Goal: Task Accomplishment & Management: Complete application form

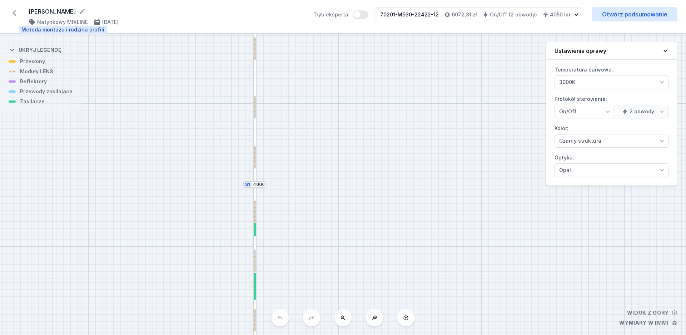
select select "true"
select select "2"
click at [14, 15] on icon at bounding box center [14, 12] width 11 height 11
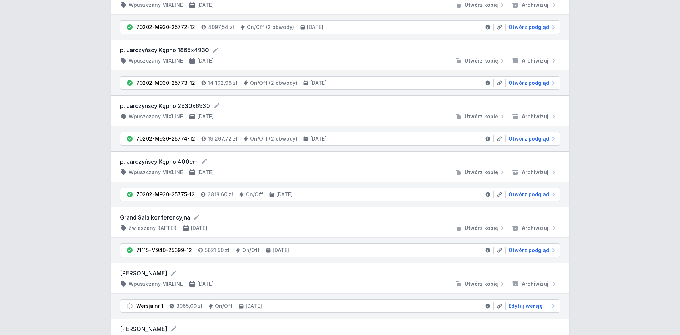
scroll to position [182, 0]
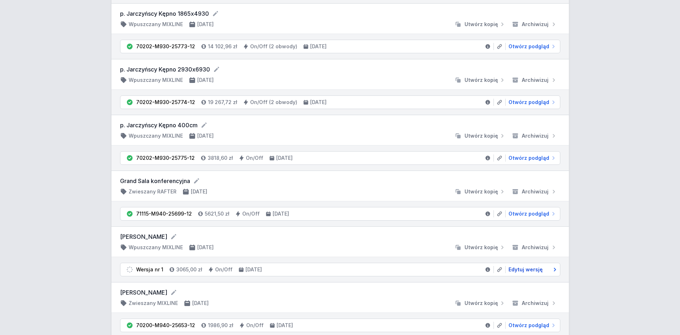
click at [536, 272] on span "Edytuj wersję" at bounding box center [525, 269] width 34 height 7
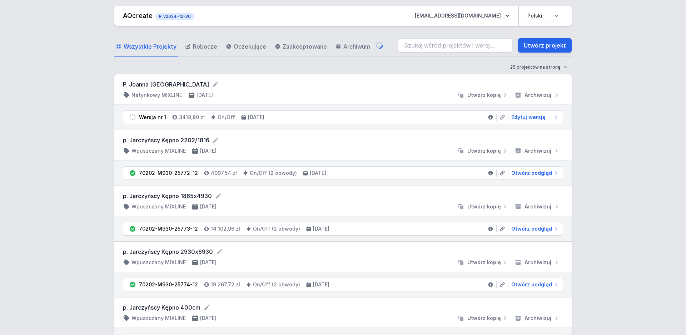
select select "3000"
select select "2"
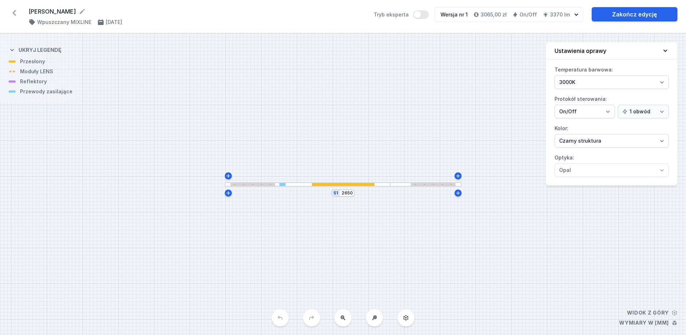
click at [439, 185] on div at bounding box center [433, 184] width 45 height 3
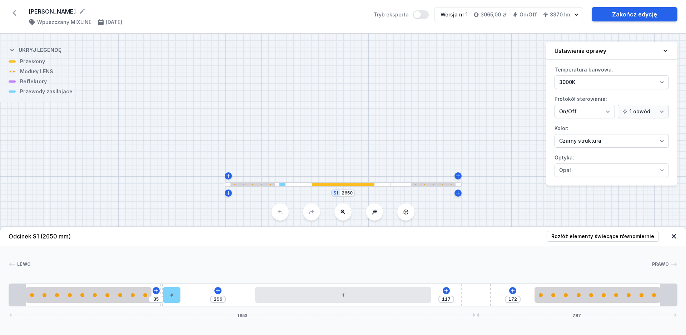
click at [524, 240] on header "Odcinek S1 (2650 mm) Rozłóż elementy świecące równomiernie" at bounding box center [343, 236] width 686 height 20
click at [458, 232] on header "Odcinek S1 (2650 mm) Rozłóż elementy świecące równomiernie" at bounding box center [343, 236] width 686 height 20
click at [575, 12] on icon "button" at bounding box center [575, 14] width 7 height 7
click at [574, 15] on icon "button" at bounding box center [575, 14] width 7 height 7
click at [608, 15] on link "Zakończ edycję" at bounding box center [634, 14] width 86 height 14
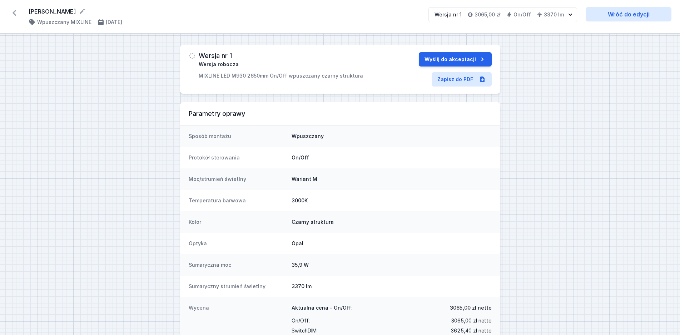
click at [12, 14] on icon at bounding box center [14, 12] width 11 height 11
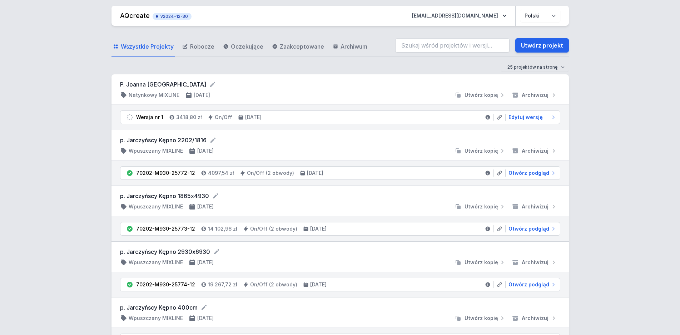
scroll to position [146, 0]
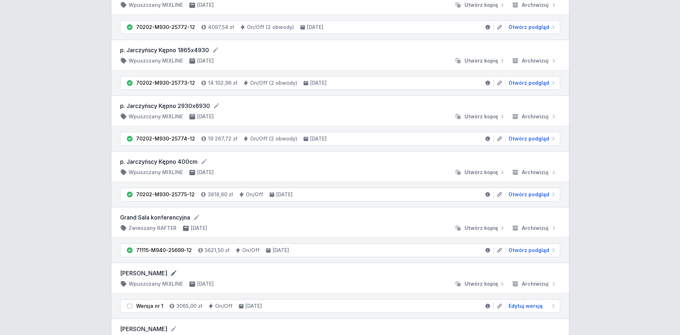
click at [170, 273] on icon at bounding box center [173, 272] width 7 height 7
click at [161, 273] on input "[PERSON_NAME]" at bounding box center [188, 273] width 137 height 9
type input "[PERSON_NAME]"
click at [299, 280] on div "MoniuszkiAlina [PERSON_NAME] Wpuszczany MIXLINE [DATE] Utwórz kopię Archiwizuj" at bounding box center [340, 278] width 440 height 19
click at [515, 306] on span "Edytuj wersję" at bounding box center [525, 305] width 34 height 7
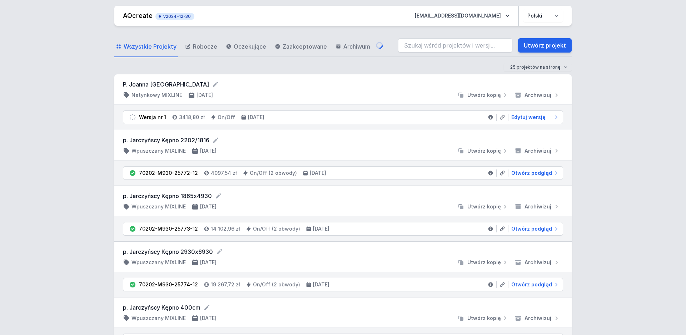
select select "3000"
select select "2"
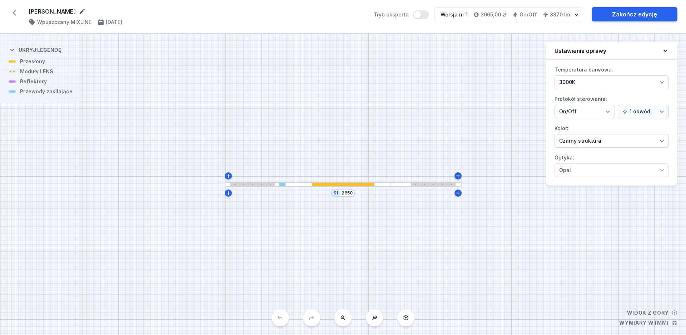
click at [85, 11] on icon at bounding box center [82, 11] width 5 height 5
click at [59, 11] on input "[PERSON_NAME]" at bounding box center [97, 11] width 137 height 9
click at [60, 12] on input "[PERSON_NAME]" at bounding box center [97, 11] width 137 height 9
type input "[PERSON_NAME]"
click at [187, 16] on div "[PERSON_NAME] ( 11411 /v 1 ) Wpuszczany MIXLINE [DATE]" at bounding box center [197, 16] width 336 height 19
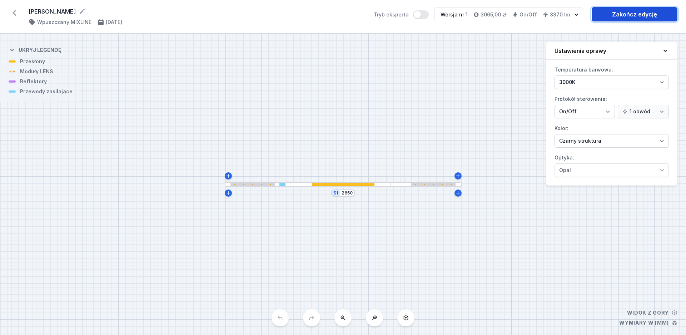
click at [647, 16] on link "Zakończ edycję" at bounding box center [634, 14] width 86 height 14
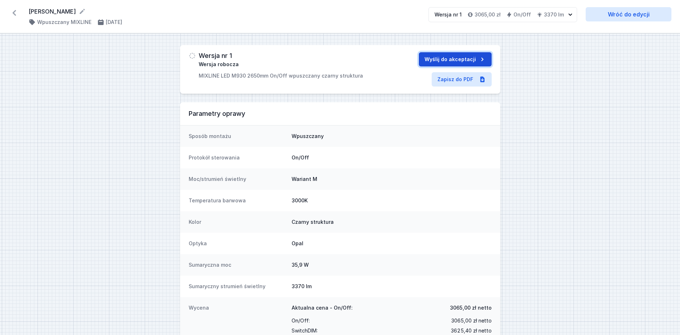
click at [441, 58] on button "Wyślij do akceptacji" at bounding box center [455, 59] width 73 height 14
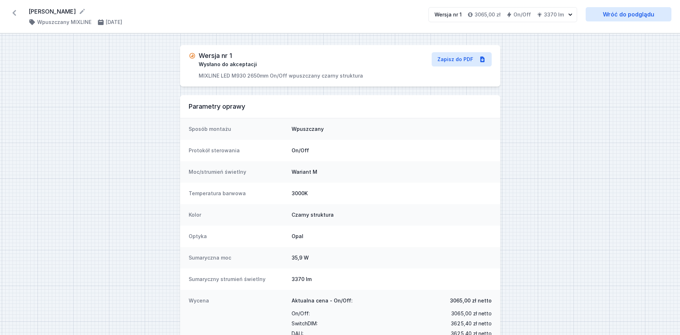
click at [591, 121] on div "Wersja nr 1 Wysłano do akceptacji MIXLINE LED M930 2650mm On/Off wpuszczany cza…" at bounding box center [340, 195] width 680 height 323
click at [11, 12] on icon at bounding box center [14, 12] width 11 height 11
